Goal: Information Seeking & Learning: Learn about a topic

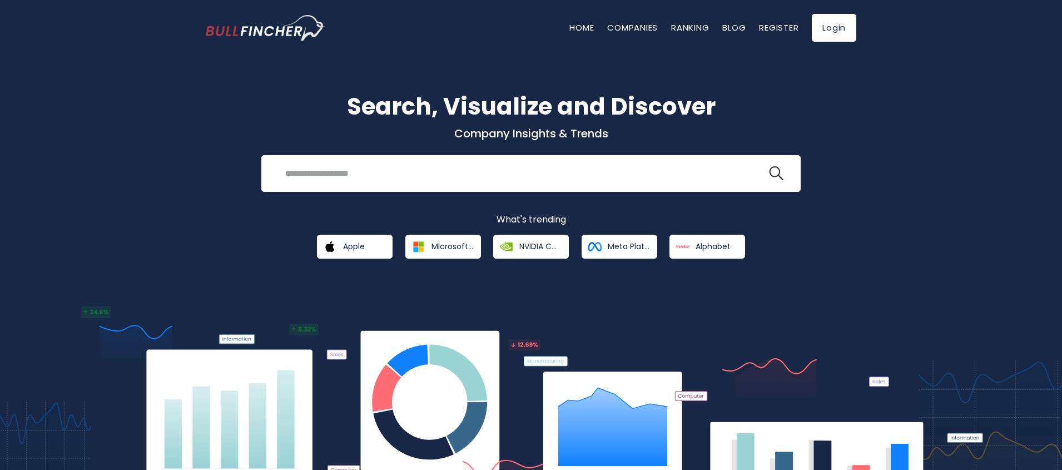
click at [359, 256] on link "Apple" at bounding box center [355, 247] width 76 height 24
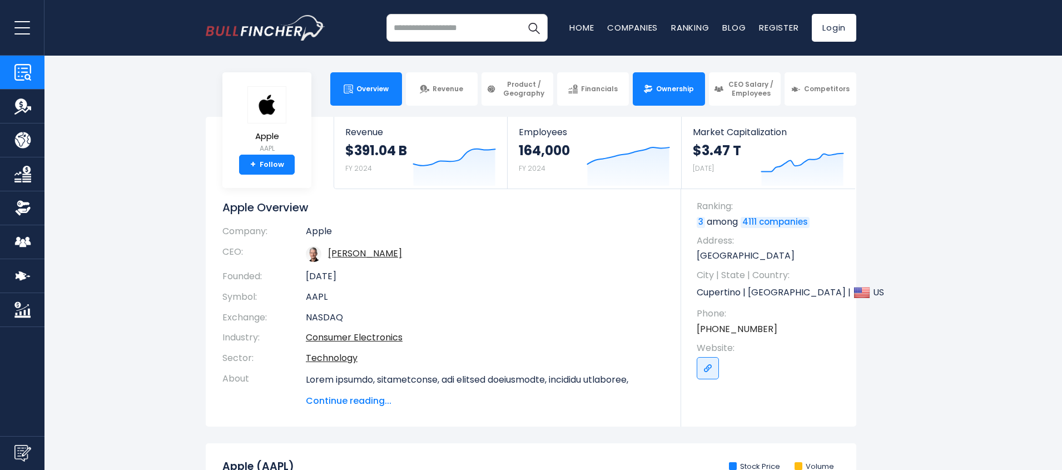
click at [674, 91] on span "Ownership" at bounding box center [675, 88] width 38 height 9
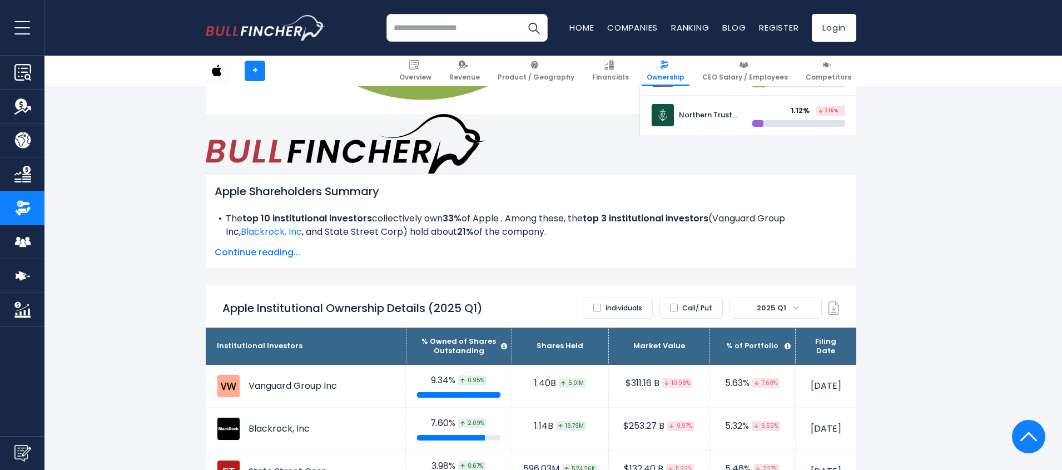
scroll to position [534, 0]
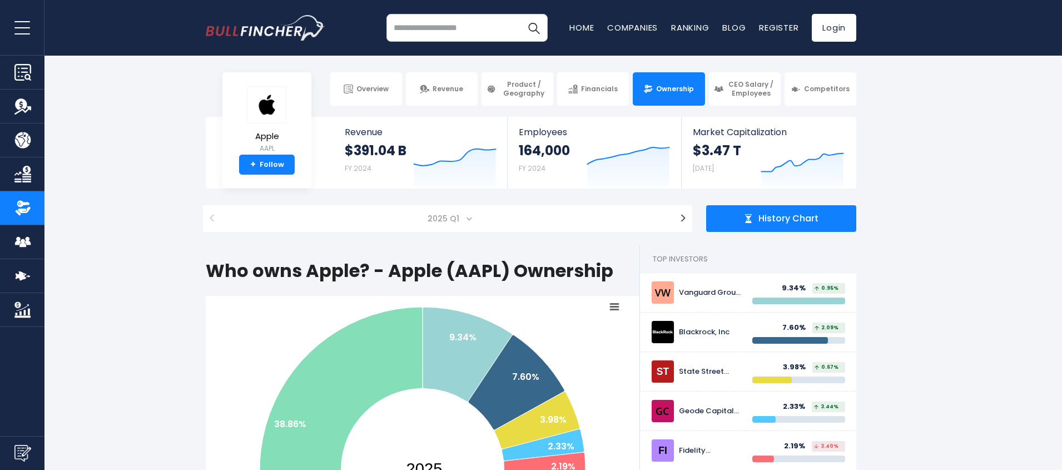
click at [414, 230] on span "2025 Q1" at bounding box center [447, 218] width 441 height 27
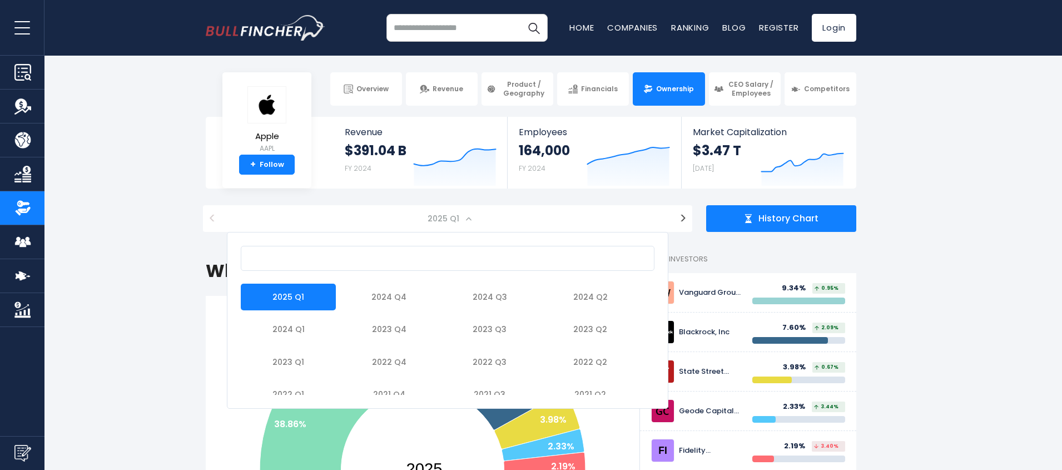
click at [414, 230] on span "2025 Q1" at bounding box center [447, 218] width 441 height 27
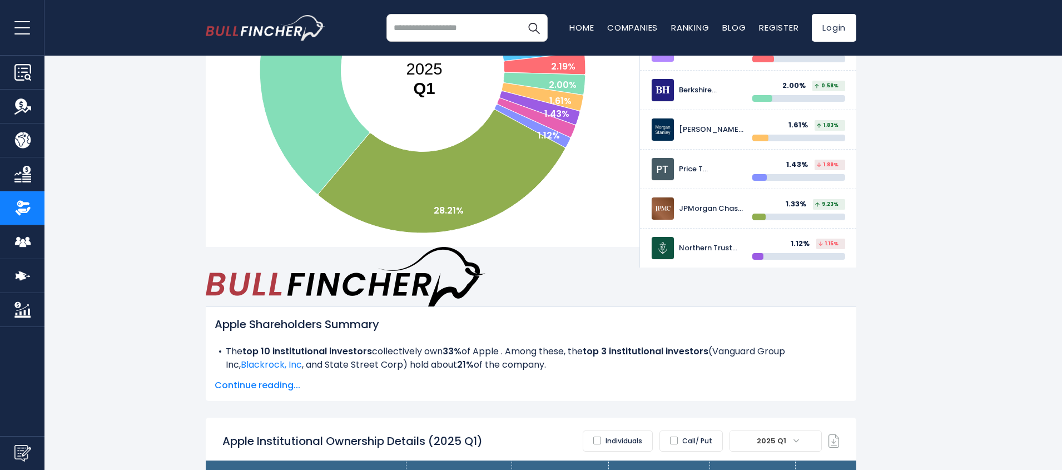
scroll to position [400, 0]
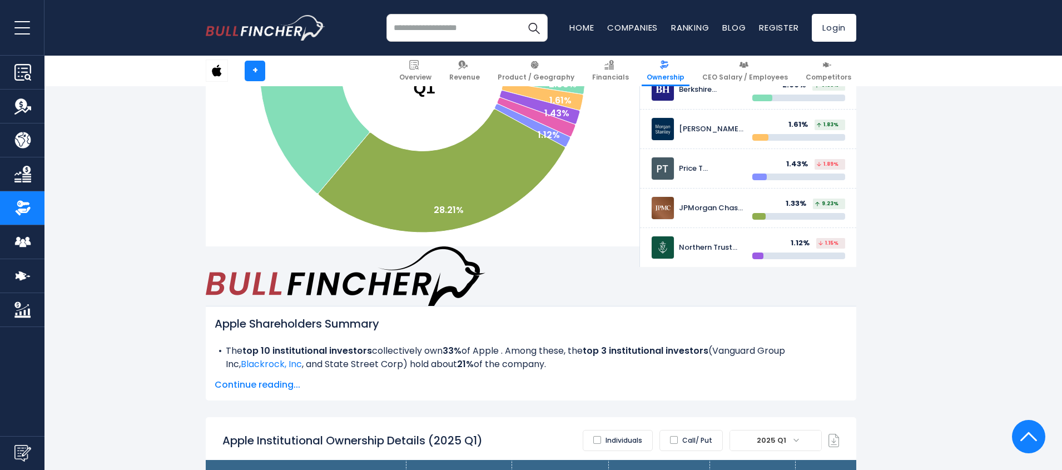
click at [772, 432] on span "2025 Q1" at bounding box center [772, 440] width 41 height 16
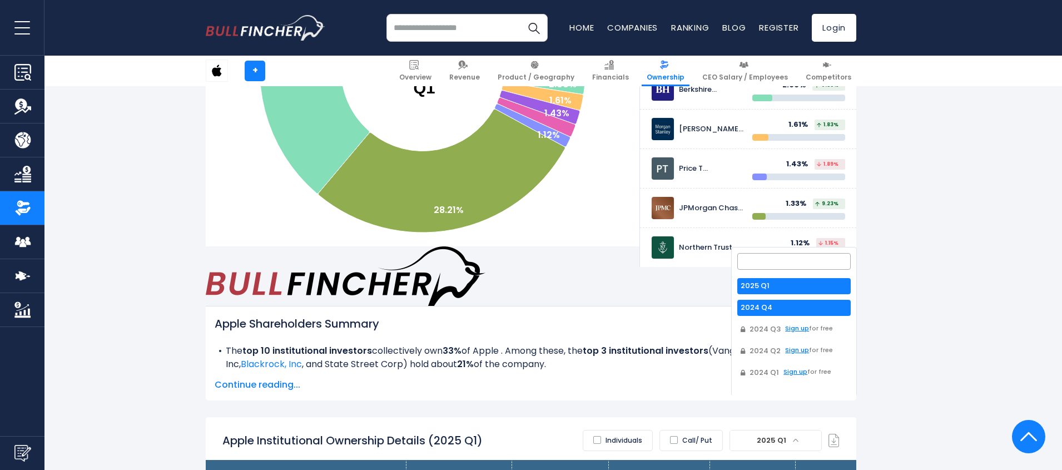
select select "*******"
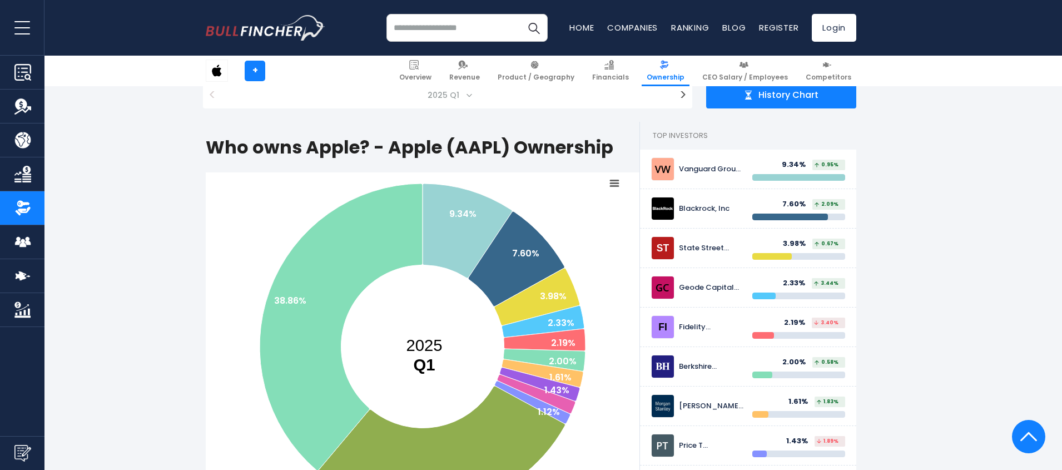
scroll to position [0, 0]
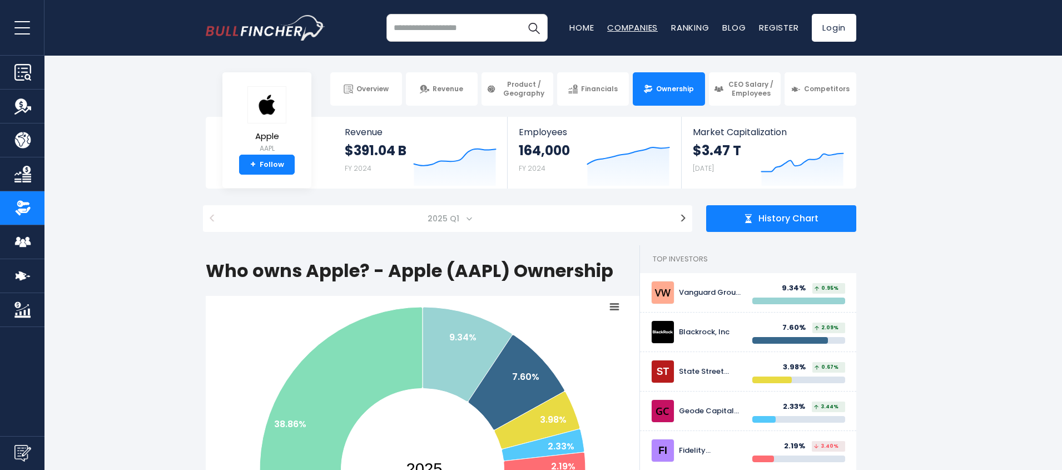
click at [636, 29] on link "Companies" at bounding box center [632, 28] width 51 height 12
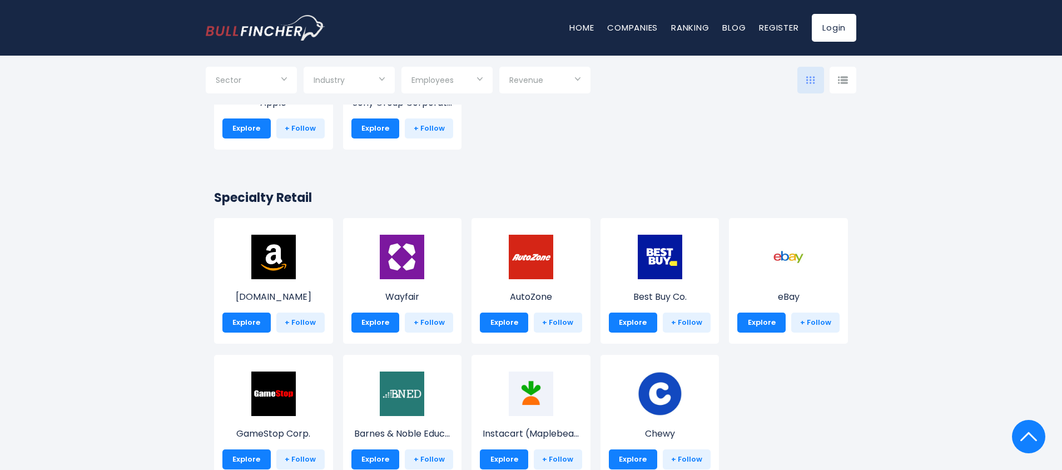
scroll to position [333, 0]
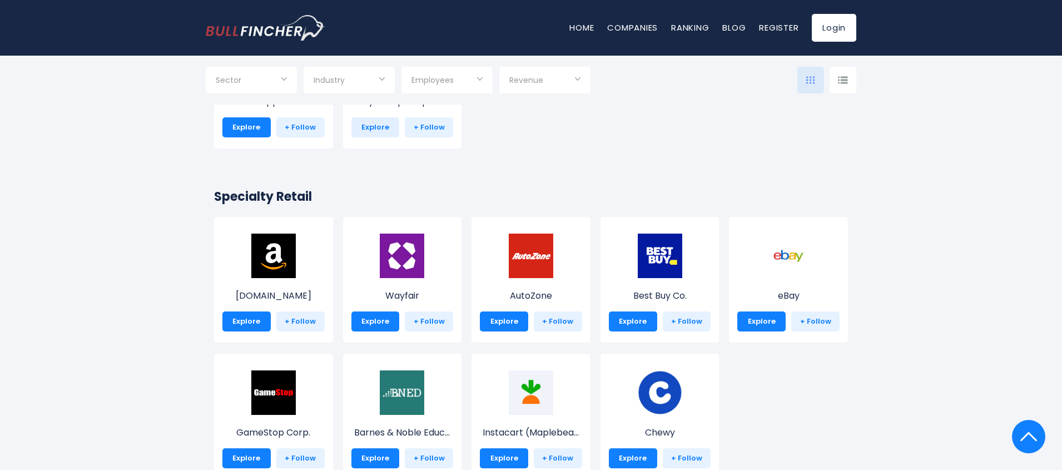
click at [358, 119] on link "Explore" at bounding box center [375, 127] width 48 height 20
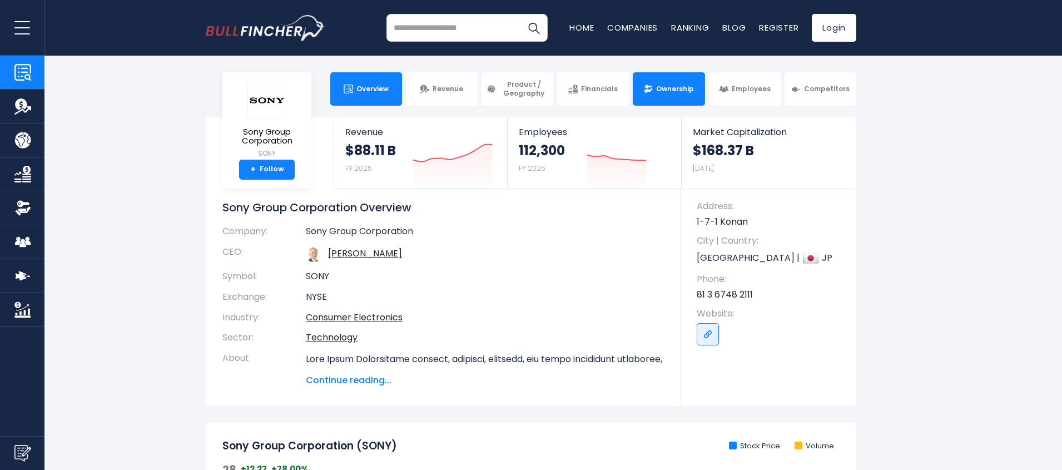
click at [649, 94] on link "Ownership" at bounding box center [668, 88] width 72 height 33
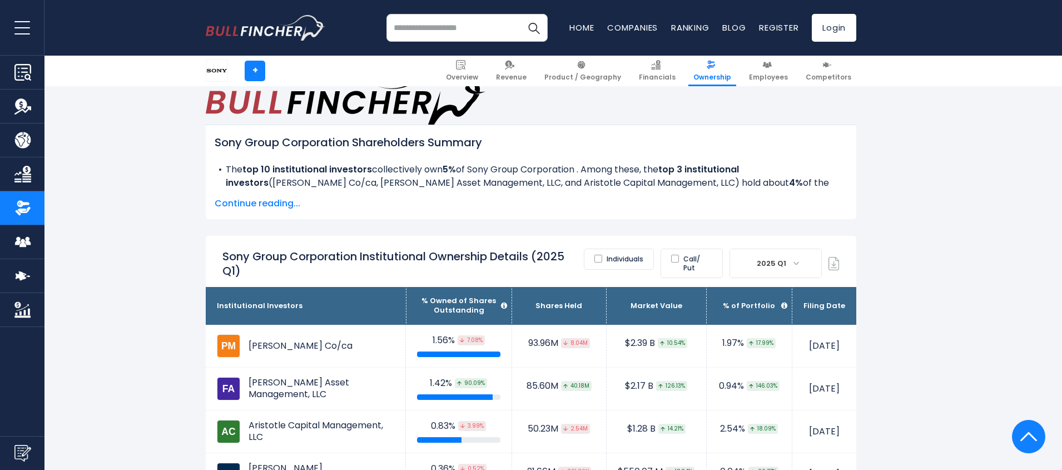
scroll to position [600, 0]
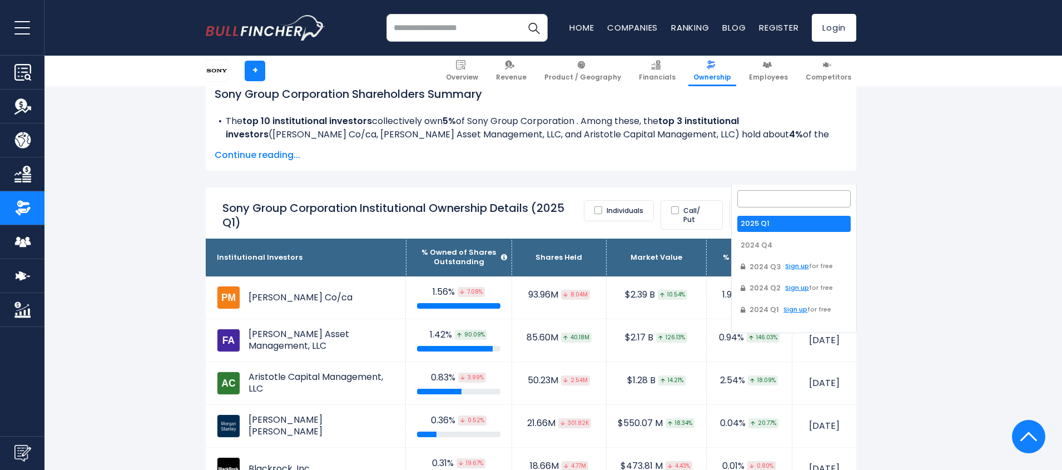
click at [763, 207] on span "2025 Q1" at bounding box center [772, 215] width 41 height 16
select select "*******"
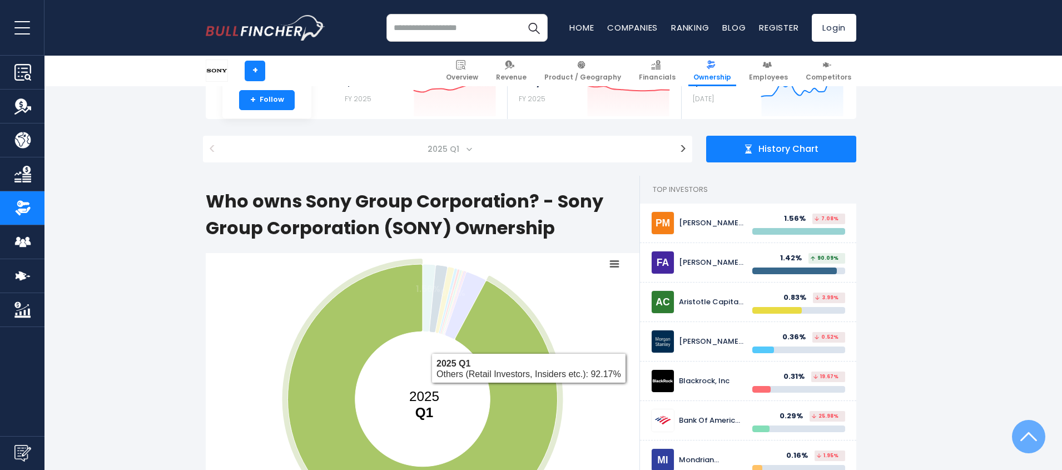
scroll to position [67, 0]
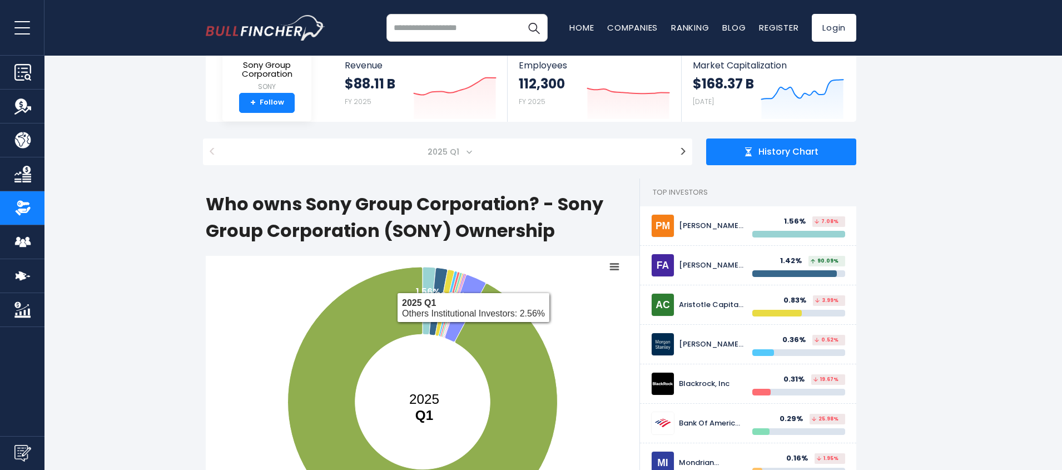
click at [767, 156] on span "History Chart" at bounding box center [788, 152] width 60 height 12
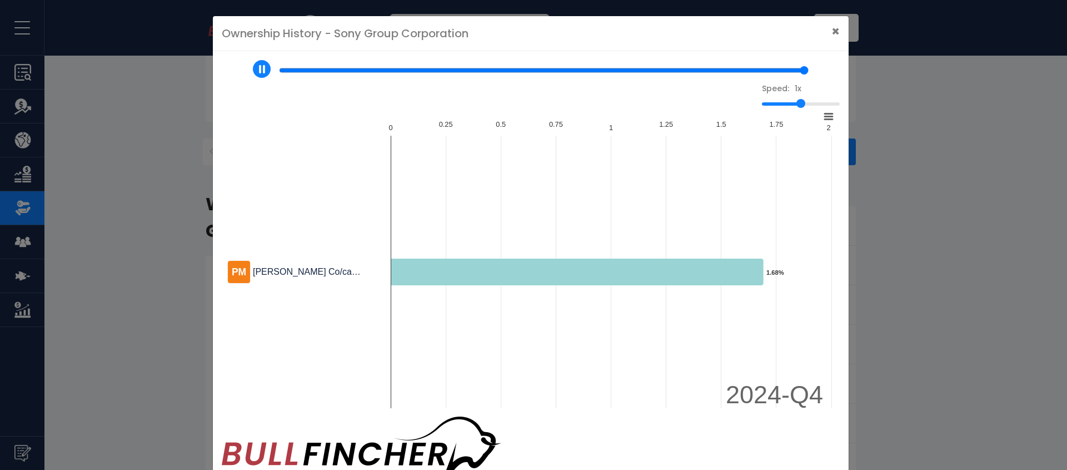
type input "*"
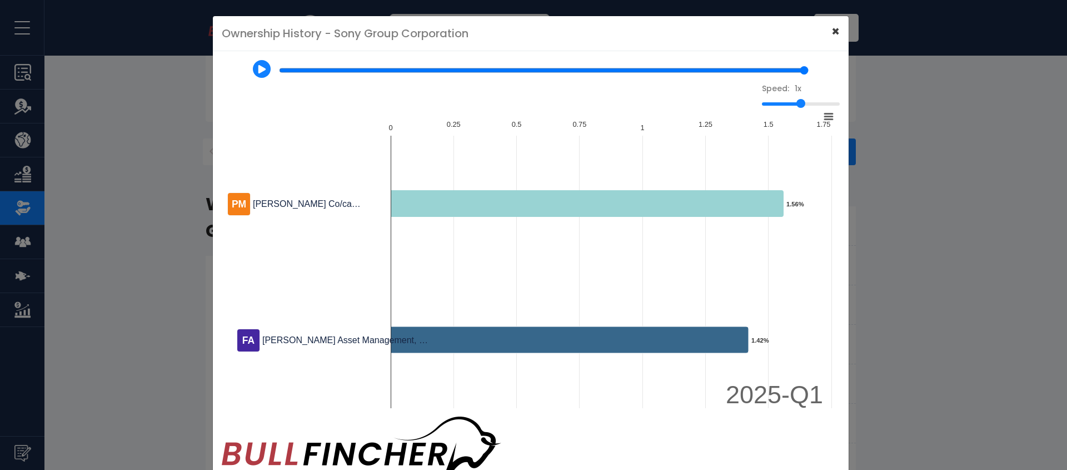
click at [831, 38] on span "×" at bounding box center [835, 31] width 8 height 18
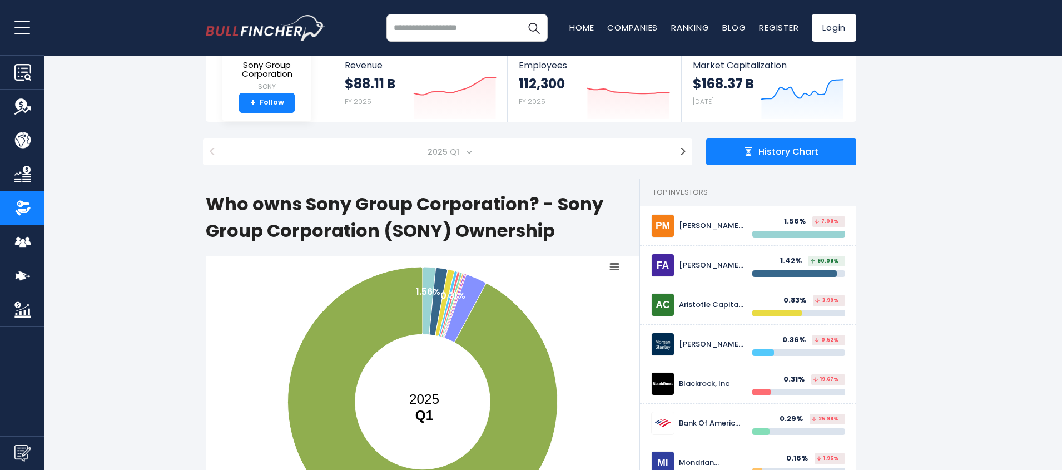
click at [441, 144] on span "2025 Q1" at bounding box center [444, 152] width 43 height 16
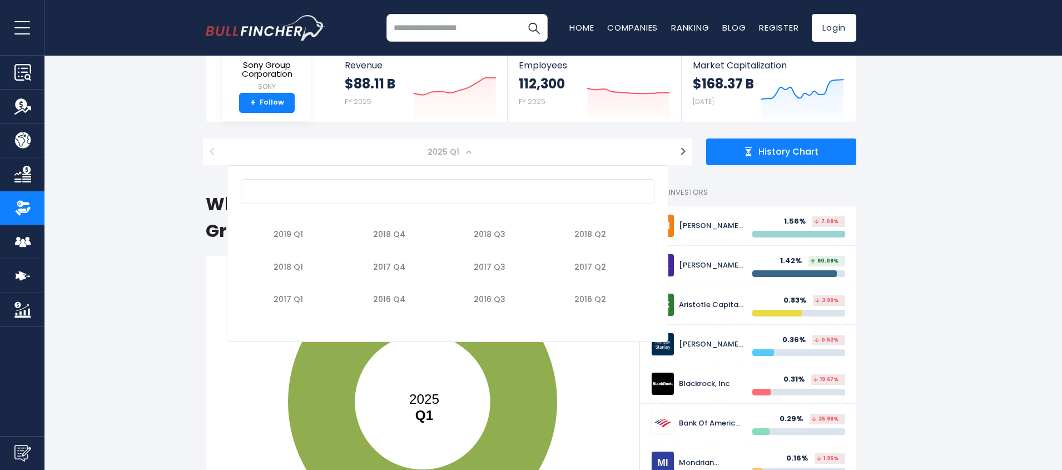
scroll to position [200, 0]
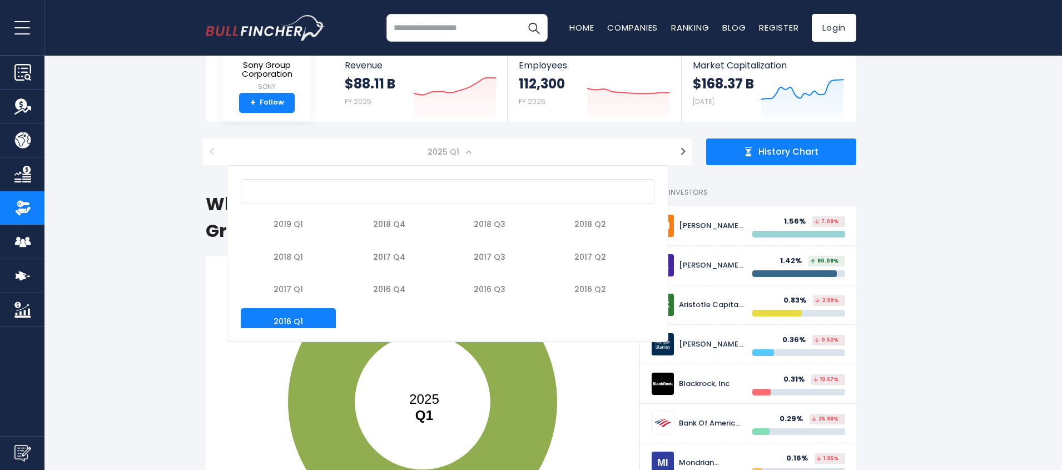
select select "*******"
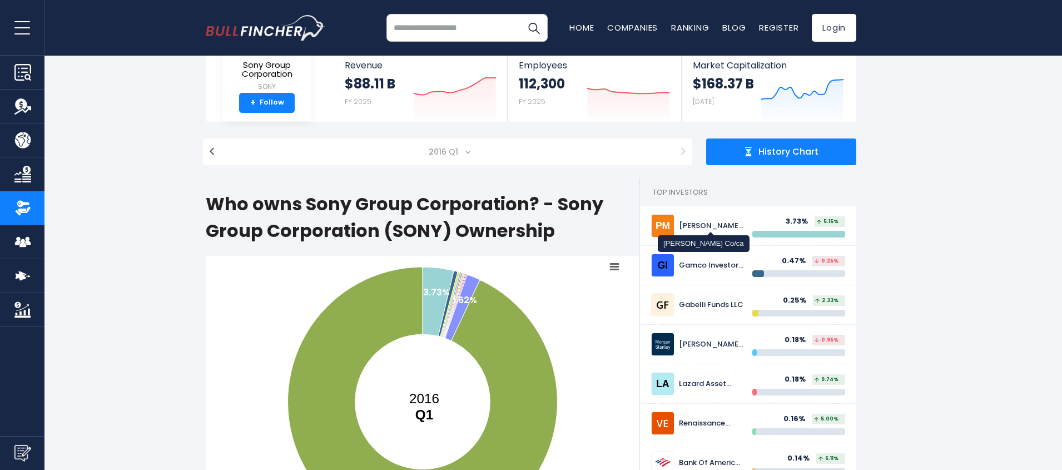
click at [692, 228] on div "[PERSON_NAME] Co/ca" at bounding box center [711, 225] width 65 height 9
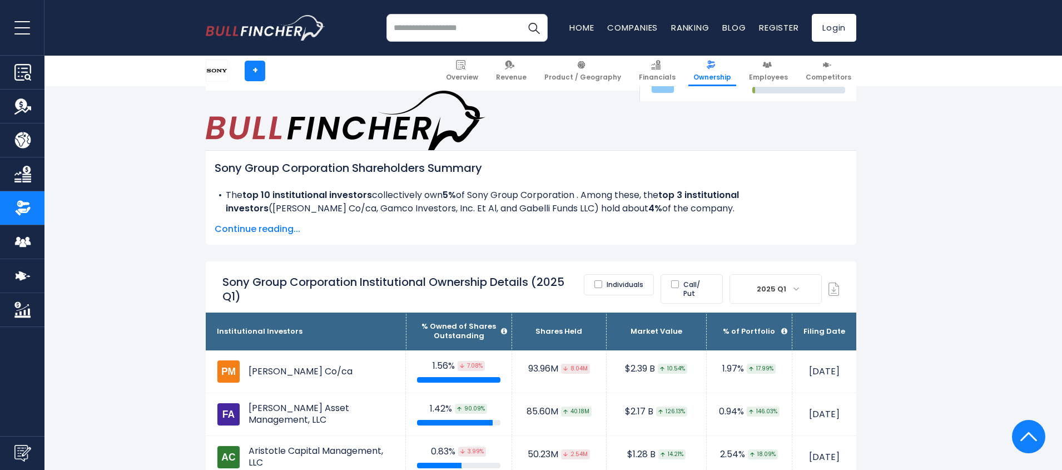
scroll to position [534, 0]
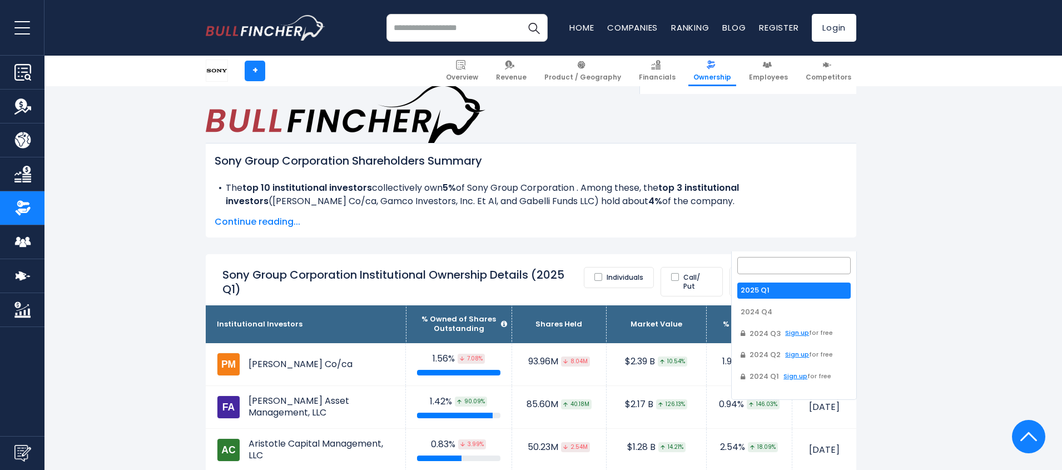
click at [754, 274] on span "2025 Q1" at bounding box center [772, 282] width 41 height 16
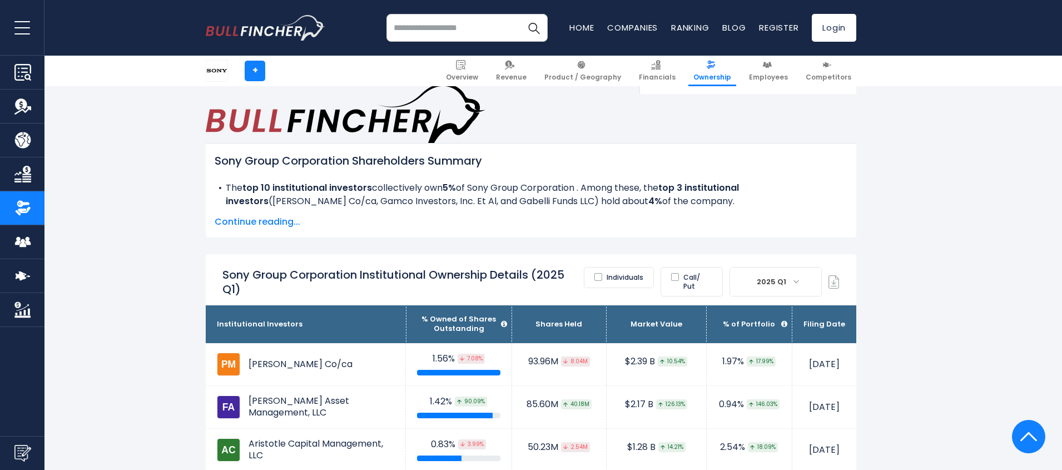
click at [754, 274] on span "2025 Q1" at bounding box center [772, 282] width 41 height 16
drag, startPoint x: 246, startPoint y: 310, endPoint x: 277, endPoint y: 327, distance: 35.1
click at [286, 343] on td "[PERSON_NAME] Co/ca" at bounding box center [306, 364] width 200 height 42
click at [281, 343] on td "[PERSON_NAME] Co/ca" at bounding box center [306, 364] width 200 height 42
click at [271, 343] on td "[PERSON_NAME] Co/ca" at bounding box center [306, 364] width 200 height 42
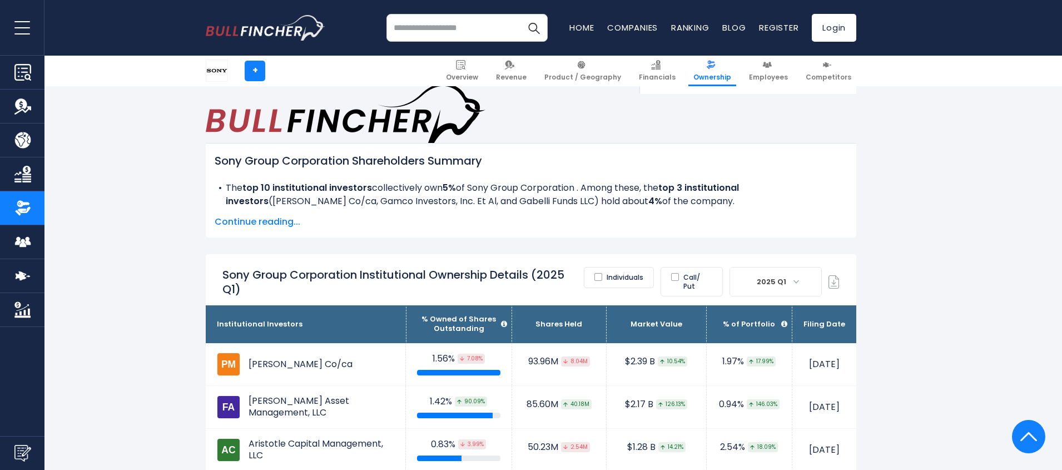
click at [271, 343] on td "[PERSON_NAME] Co/ca" at bounding box center [306, 364] width 200 height 42
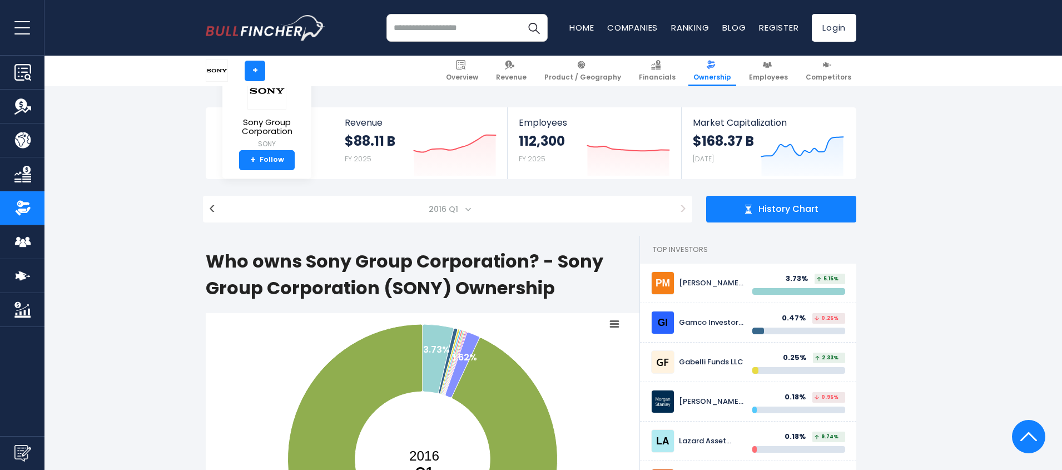
scroll to position [0, 0]
